Goal: Transaction & Acquisition: Book appointment/travel/reservation

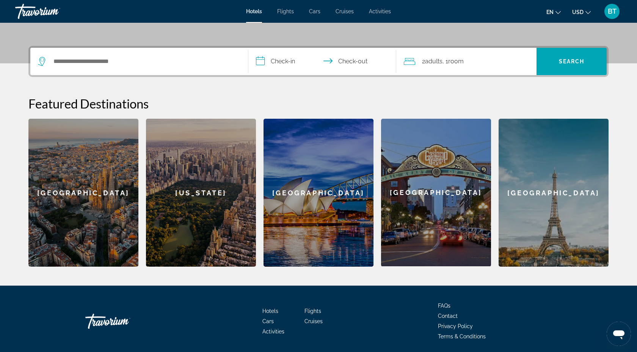
scroll to position [169, 0]
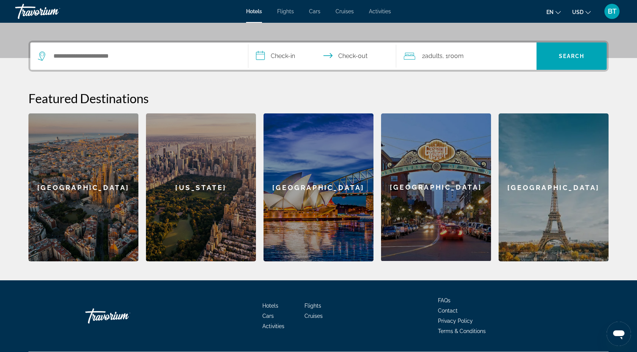
click at [548, 223] on div "[GEOGRAPHIC_DATA]" at bounding box center [553, 187] width 110 height 148
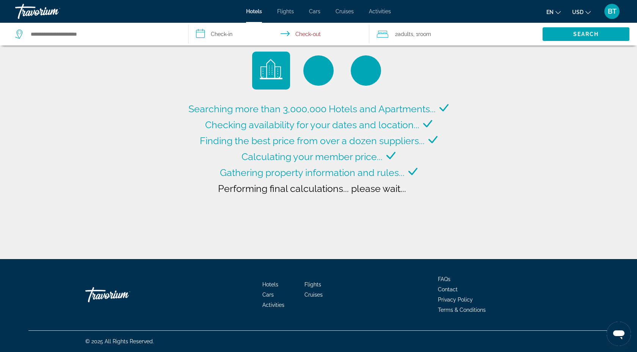
type input "**********"
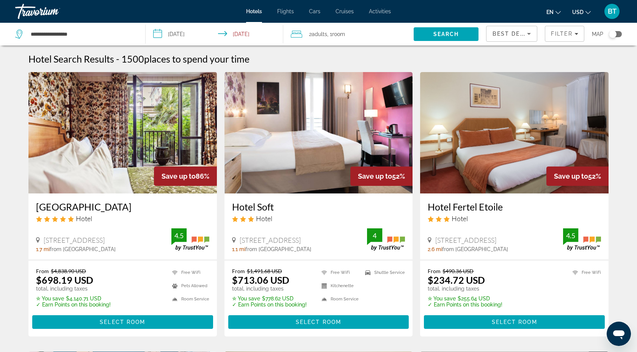
click at [183, 36] on input "**********" at bounding box center [216, 35] width 141 height 25
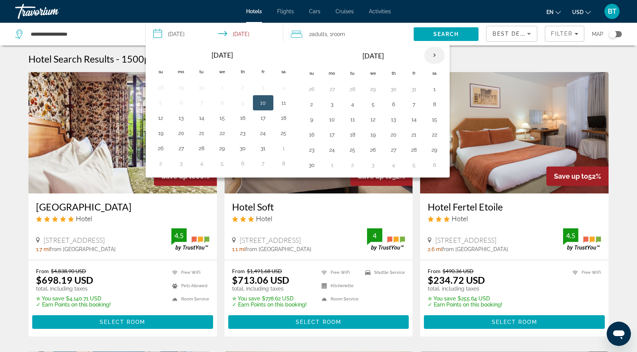
click at [433, 54] on th "Next month" at bounding box center [434, 55] width 20 height 17
click at [434, 57] on th "Next month" at bounding box center [434, 55] width 20 height 17
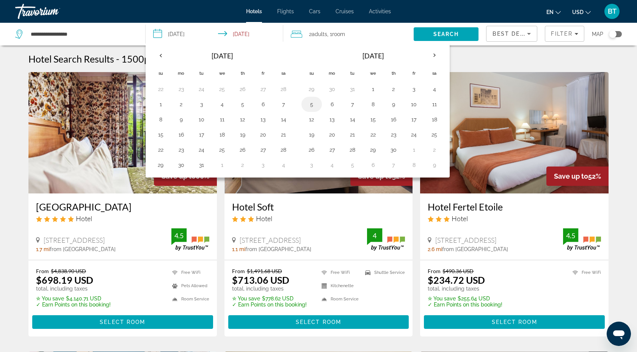
click at [309, 104] on button "5" at bounding box center [311, 104] width 12 height 11
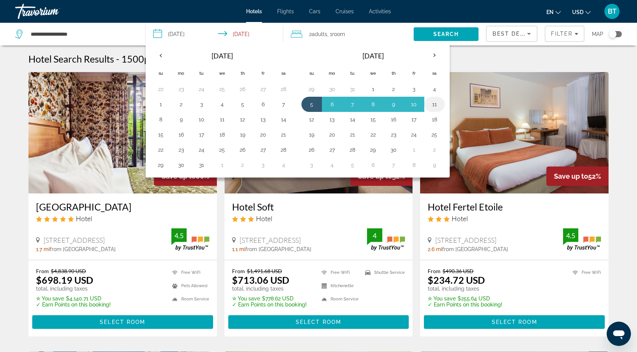
click at [434, 103] on button "11" at bounding box center [434, 104] width 12 height 11
type input "**********"
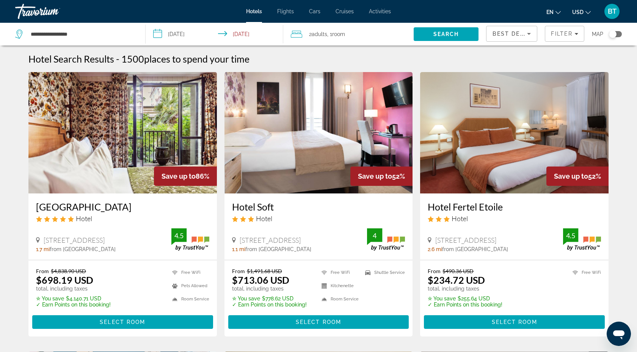
click at [302, 35] on div "2 Adult Adults , 1 Room rooms" at bounding box center [352, 34] width 123 height 11
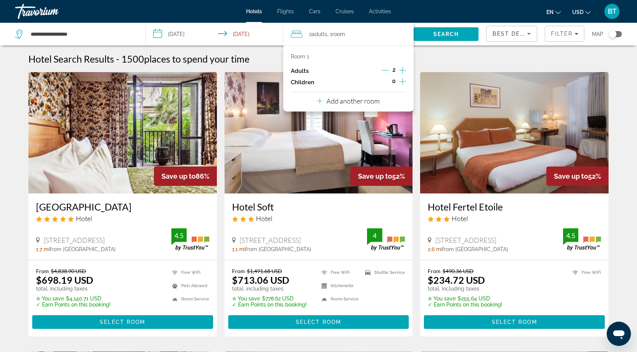
click at [404, 81] on icon "Increment children" at bounding box center [402, 81] width 7 height 9
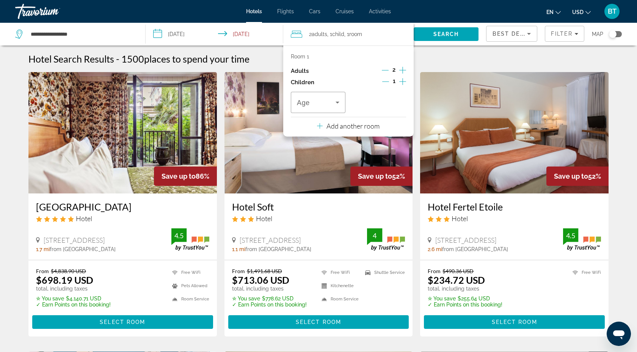
click at [404, 81] on icon "Increment children" at bounding box center [402, 81] width 7 height 9
click at [335, 105] on icon "Travelers: 2 adults, 2 children" at bounding box center [337, 102] width 9 height 9
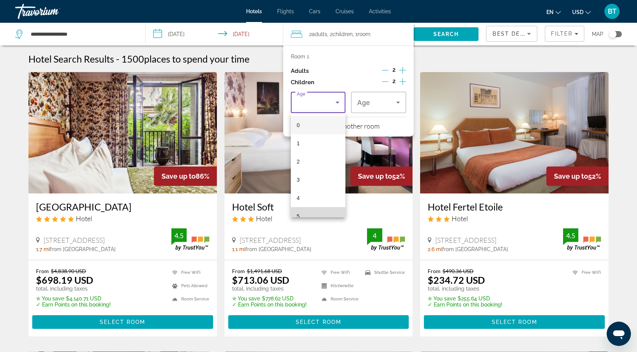
click at [306, 212] on mat-option "5" at bounding box center [318, 216] width 55 height 18
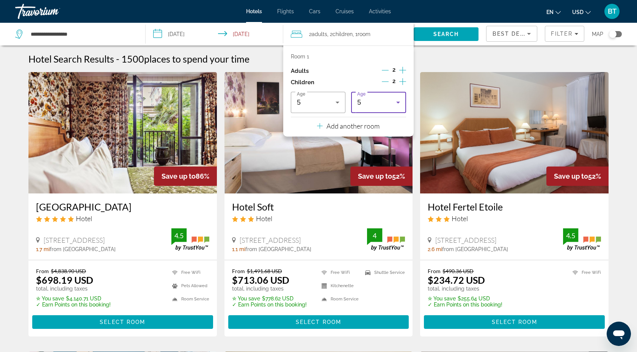
click at [403, 68] on icon "Increment adults" at bounding box center [402, 70] width 7 height 9
click at [433, 56] on div "Hotel Search Results - 1500 places to spend your time" at bounding box center [318, 58] width 580 height 11
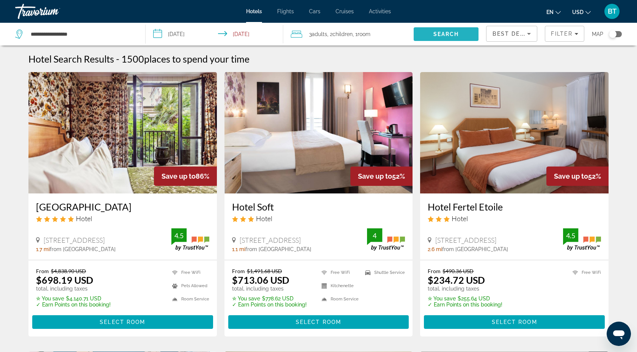
click at [452, 33] on span "Search" at bounding box center [446, 34] width 26 height 6
click at [366, 31] on span "Room" at bounding box center [363, 34] width 13 height 6
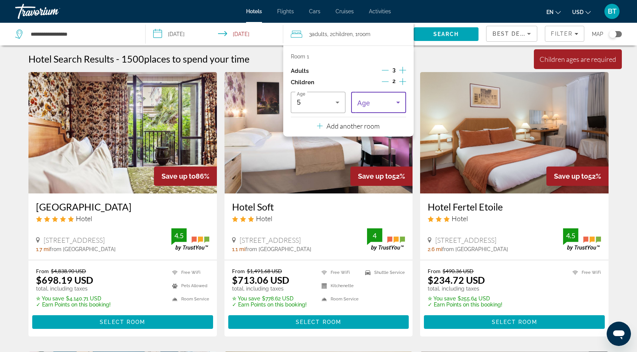
click at [398, 103] on icon "Travelers: 3 adults, 2 children" at bounding box center [397, 102] width 9 height 9
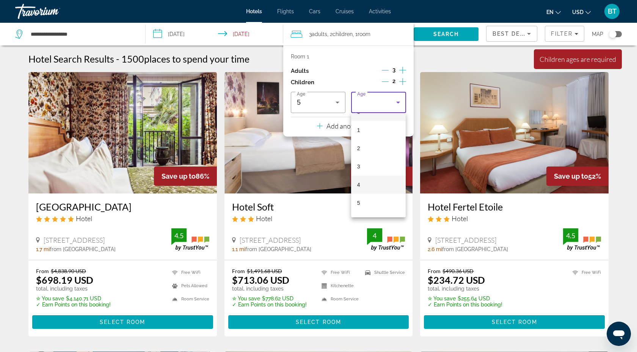
scroll to position [17, 0]
click at [364, 203] on mat-option "5" at bounding box center [378, 199] width 55 height 18
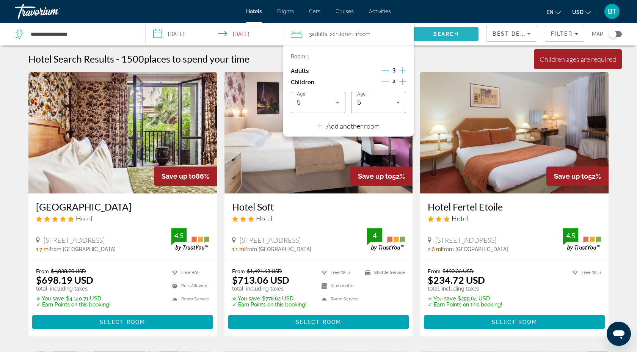
click at [444, 35] on span "Search" at bounding box center [446, 34] width 26 height 6
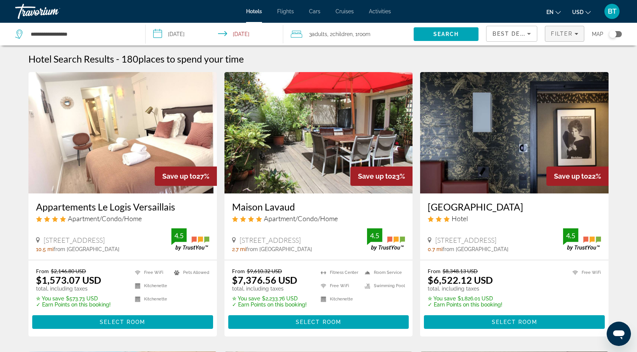
click at [572, 33] on div "Filter" at bounding box center [564, 34] width 27 height 6
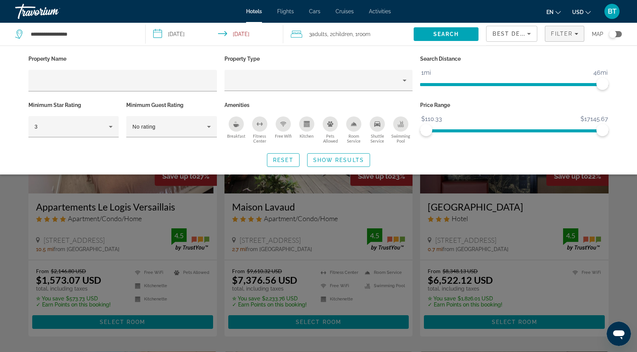
click at [232, 150] on div "Property Name Property Type Search Distance 1mi 46mi 46mi Minimum Star Rating 3…" at bounding box center [318, 109] width 610 height 113
click at [14, 235] on div "Search widget" at bounding box center [318, 233] width 637 height 238
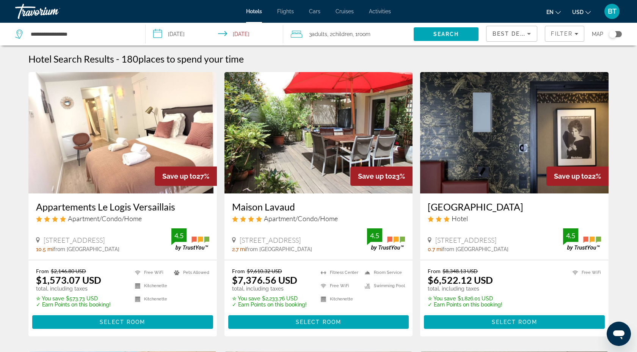
click at [107, 208] on h3 "Appartements Le Logis Versaillais" at bounding box center [122, 206] width 173 height 11
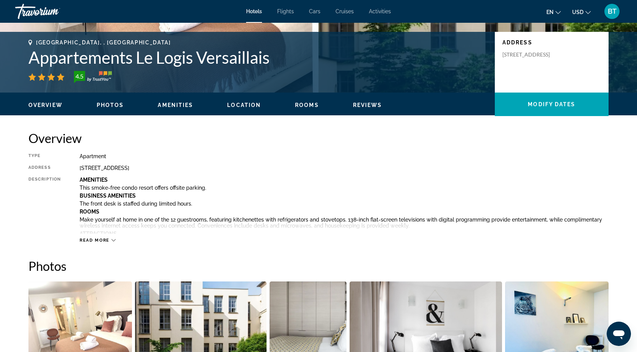
scroll to position [156, 0]
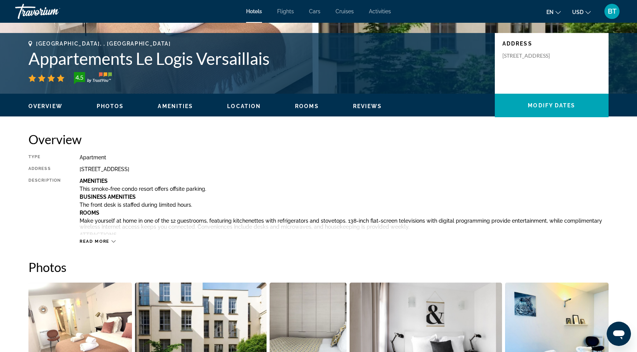
click at [103, 242] on span "Read more" at bounding box center [95, 241] width 30 height 5
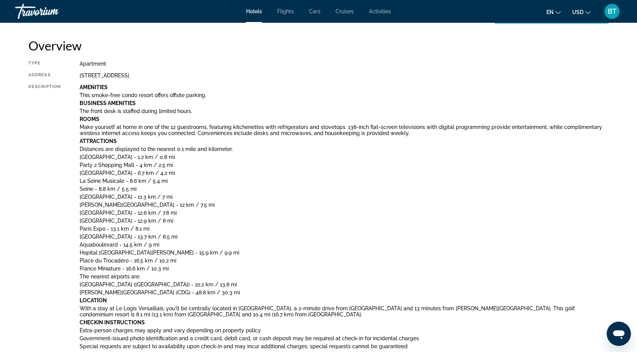
scroll to position [0, 0]
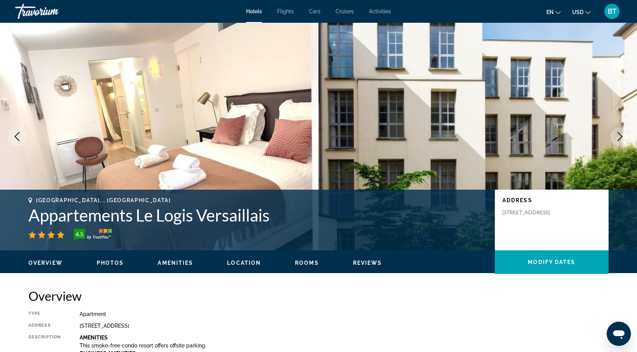
click at [21, 132] on icon "Previous image" at bounding box center [17, 136] width 9 height 9
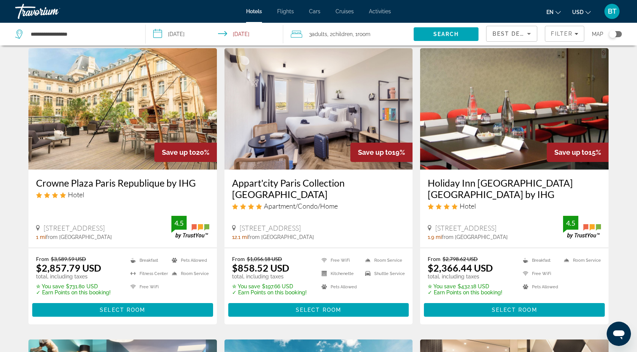
scroll to position [291, 0]
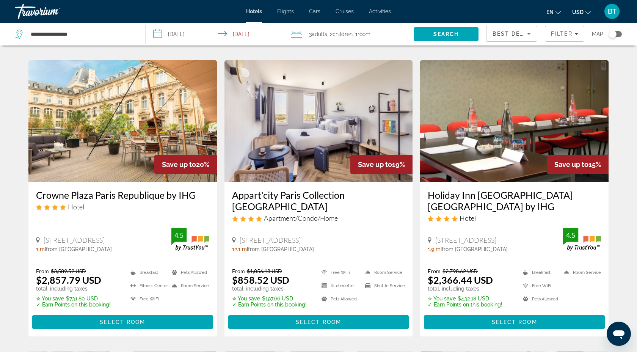
click at [296, 193] on h3 "Appart'city Paris Collection [GEOGRAPHIC_DATA]" at bounding box center [318, 200] width 173 height 23
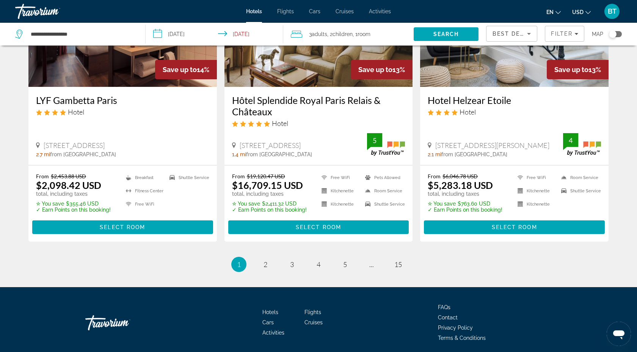
scroll to position [987, 0]
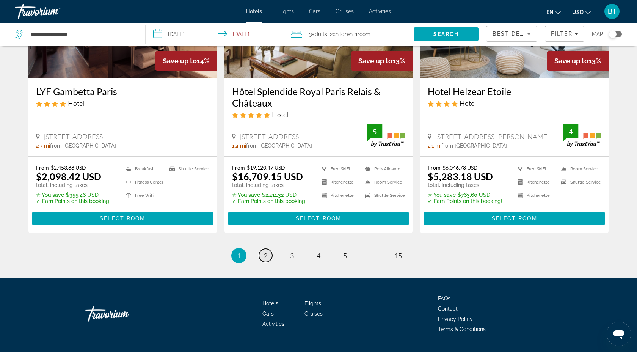
click at [265, 251] on span "2" at bounding box center [265, 255] width 4 height 8
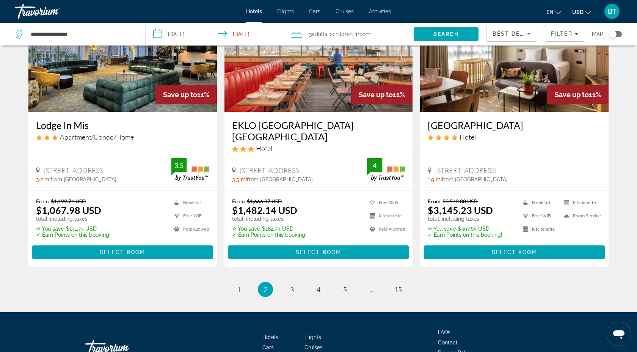
scroll to position [972, 0]
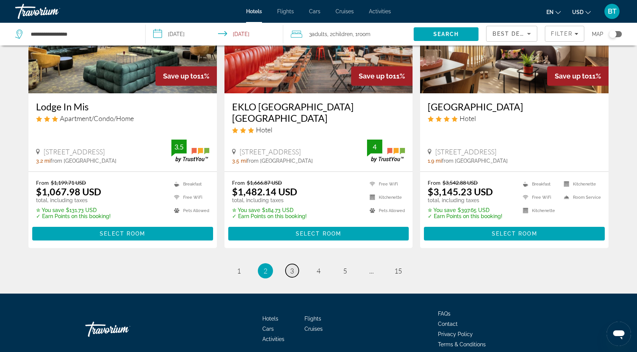
click at [294, 264] on link "page 3" at bounding box center [291, 270] width 13 height 13
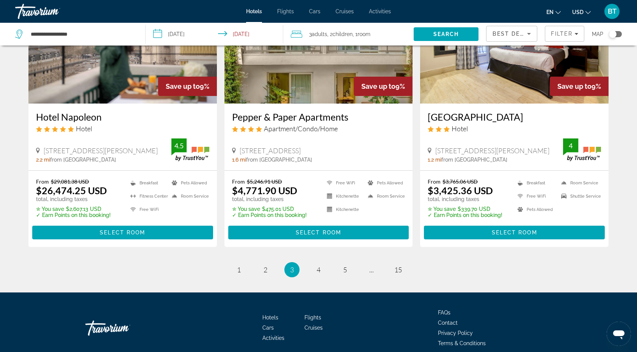
scroll to position [974, 0]
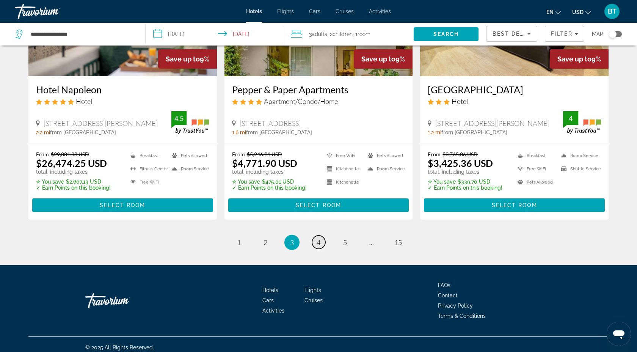
click at [319, 239] on span "4" at bounding box center [318, 242] width 4 height 8
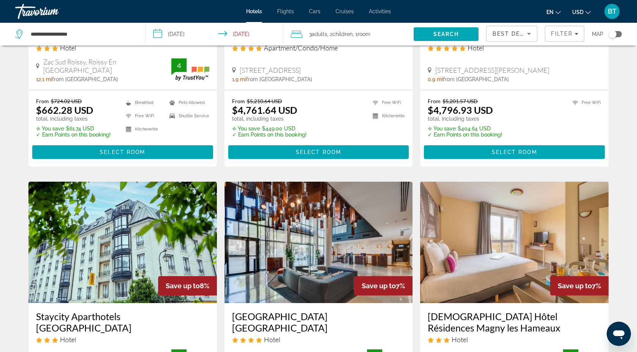
scroll to position [286, 0]
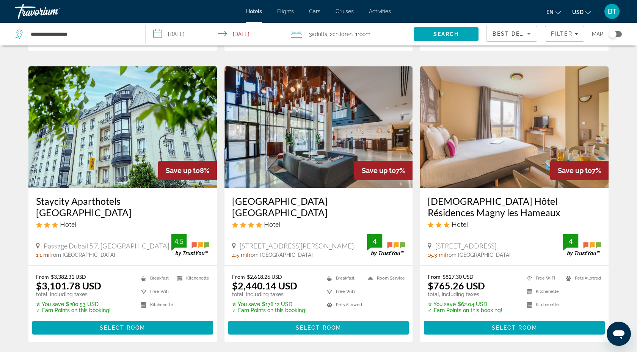
click at [304, 330] on span "Select Room" at bounding box center [318, 327] width 45 height 6
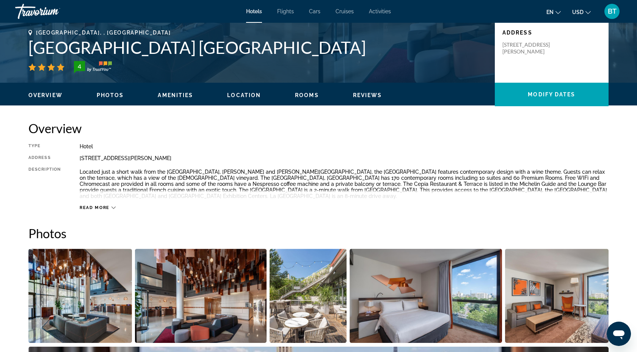
scroll to position [169, 0]
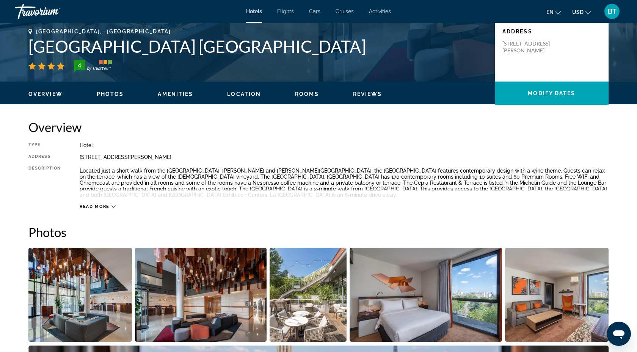
click at [96, 205] on span "Read more" at bounding box center [95, 206] width 30 height 5
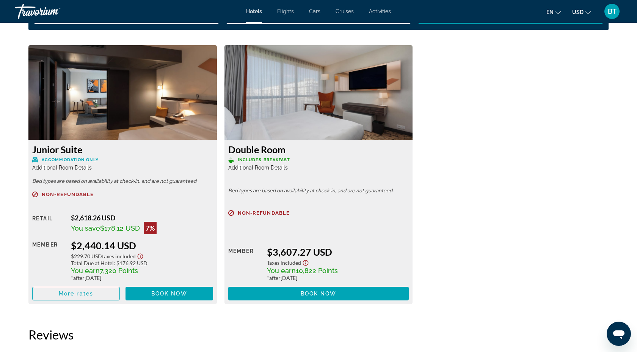
scroll to position [1005, 0]
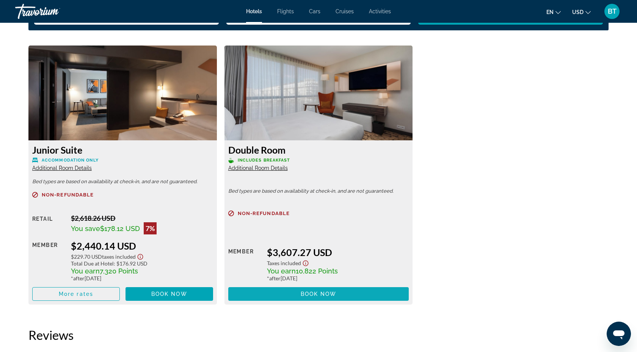
click at [302, 296] on span "Book now" at bounding box center [318, 294] width 36 height 6
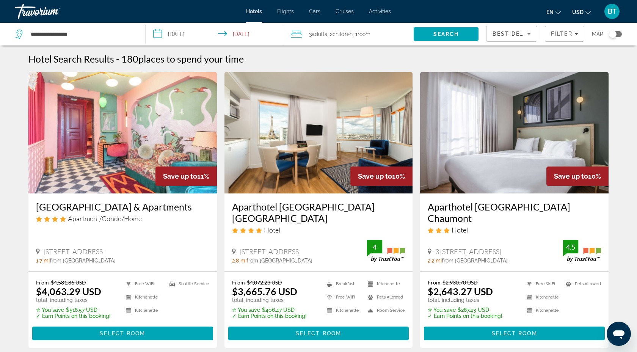
drag, startPoint x: 591, startPoint y: 183, endPoint x: 520, endPoint y: 188, distance: 71.0
click at [521, 192] on div "Save up to 10%" at bounding box center [514, 132] width 188 height 121
